Goal: Task Accomplishment & Management: Complete application form

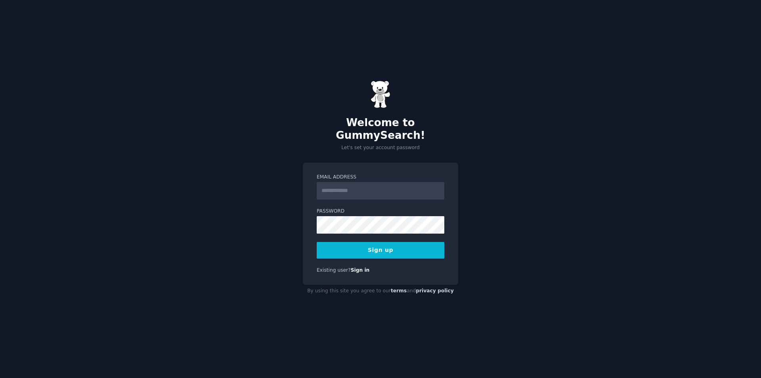
drag, startPoint x: 292, startPoint y: 169, endPoint x: 300, endPoint y: 175, distance: 9.8
click at [295, 172] on div "Welcome to GummySearch! Let's set your account password Email Address Password …" at bounding box center [380, 189] width 761 height 378
click at [336, 188] on input "Email Address" at bounding box center [381, 190] width 128 height 17
paste input "**********"
type input "**********"
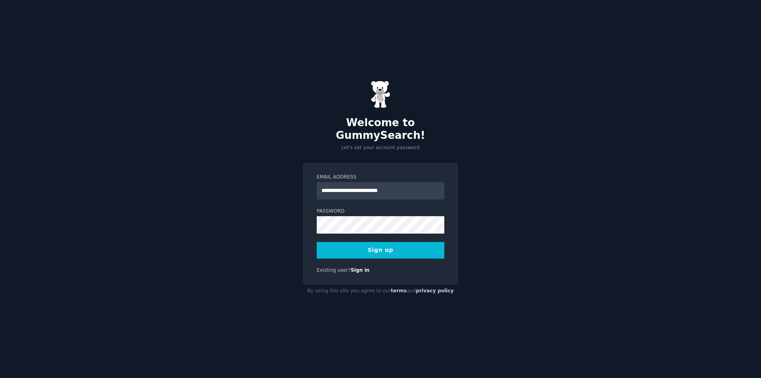
click at [280, 194] on div "**********" at bounding box center [380, 189] width 761 height 378
click at [376, 248] on button "Sign up" at bounding box center [381, 250] width 128 height 17
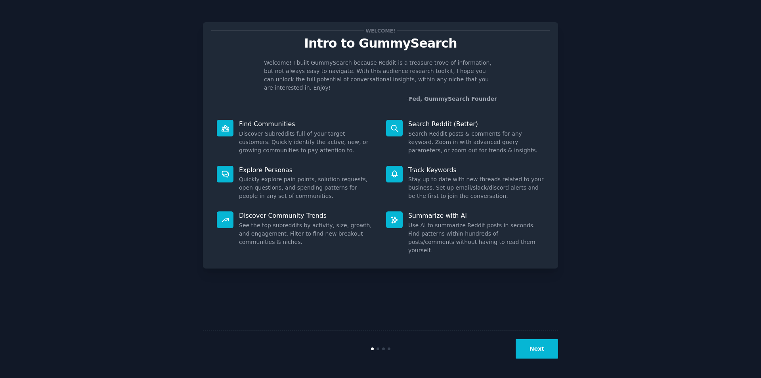
click at [525, 352] on button "Next" at bounding box center [536, 348] width 42 height 19
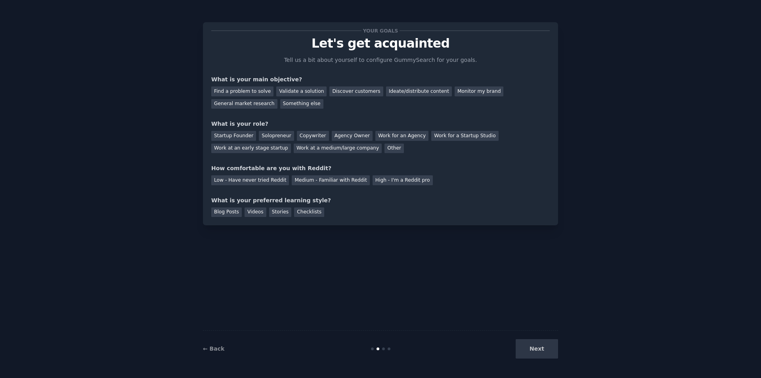
click at [540, 353] on div "Next" at bounding box center [498, 348] width 118 height 19
click at [256, 94] on div "Find a problem to solve" at bounding box center [242, 91] width 62 height 10
click at [540, 349] on div "Next" at bounding box center [498, 348] width 118 height 19
click at [384, 152] on div "Other" at bounding box center [393, 148] width 19 height 10
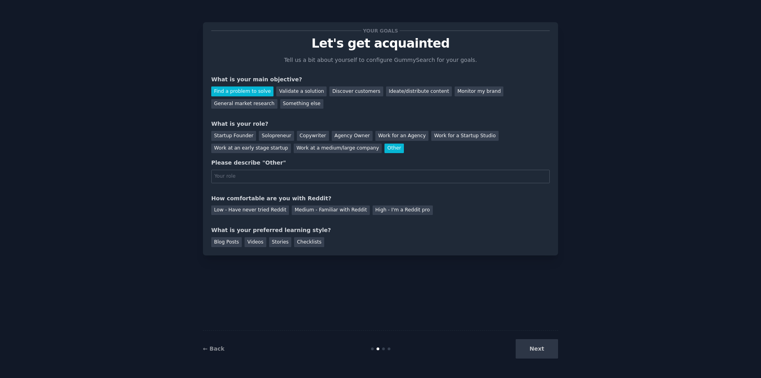
click at [384, 150] on div "Other" at bounding box center [393, 148] width 19 height 10
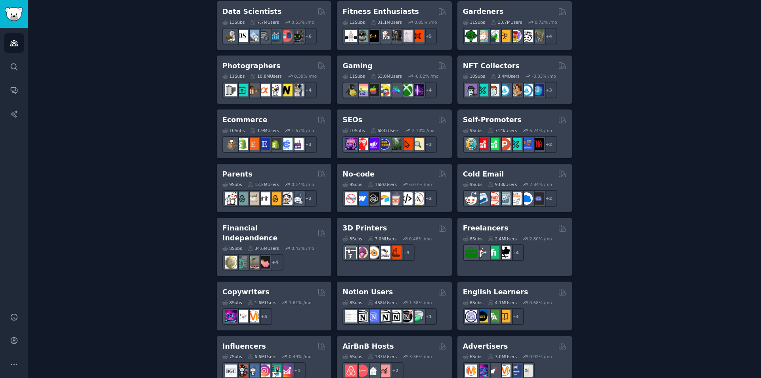
scroll to position [396, 0]
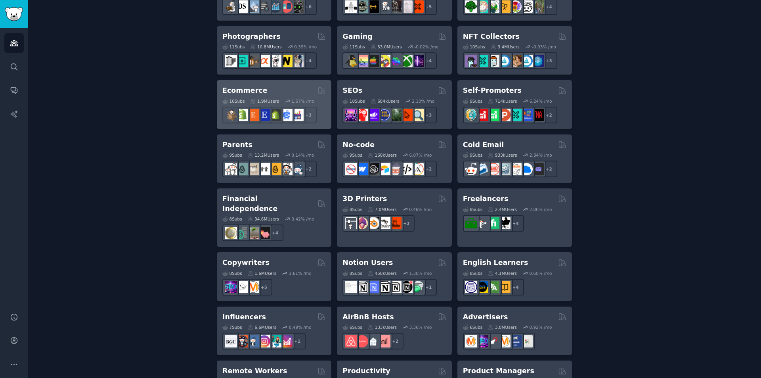
click at [260, 91] on div "Ecommerce" at bounding box center [273, 91] width 103 height 10
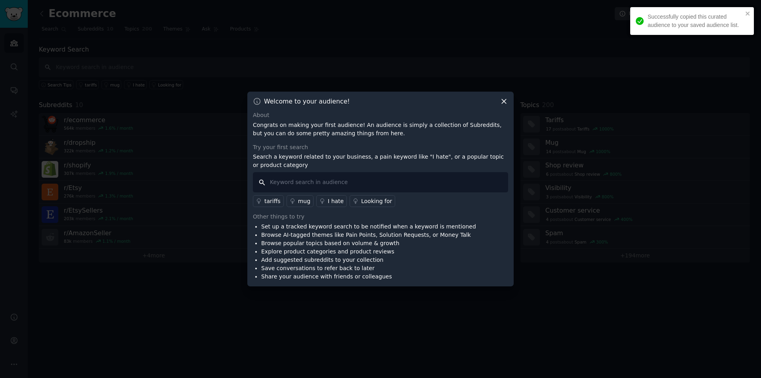
click at [343, 180] on input "text" at bounding box center [380, 182] width 255 height 20
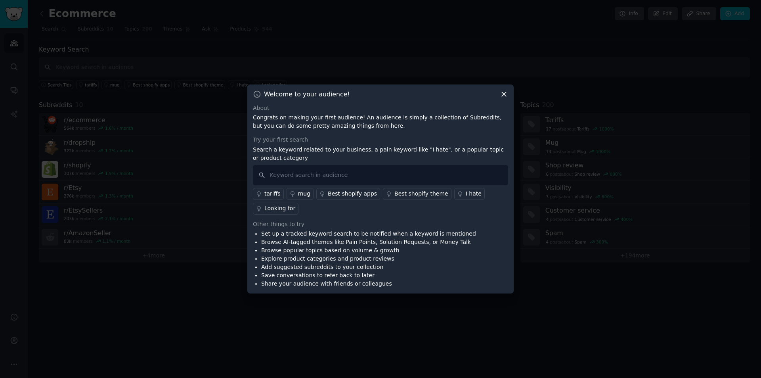
click at [502, 101] on div "Welcome to your audience! About Congrats on making your first audience! An audi…" at bounding box center [380, 188] width 266 height 209
click at [506, 95] on icon at bounding box center [504, 94] width 8 height 8
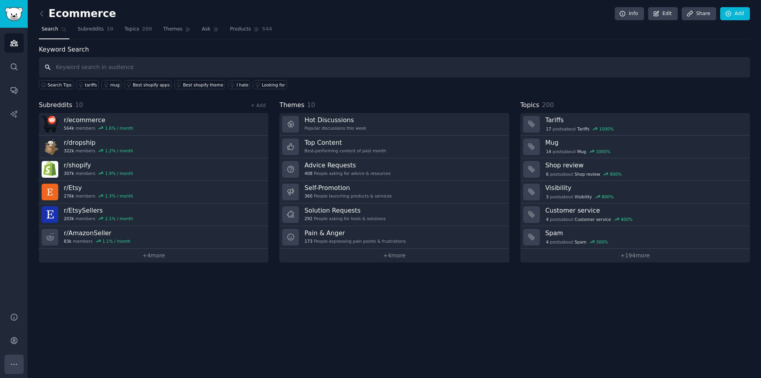
click at [17, 363] on icon "Sidebar" at bounding box center [14, 364] width 8 height 8
